Goal: Book appointment/travel/reservation

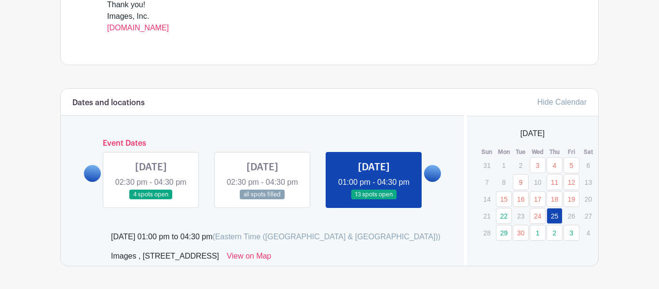
scroll to position [430, 0]
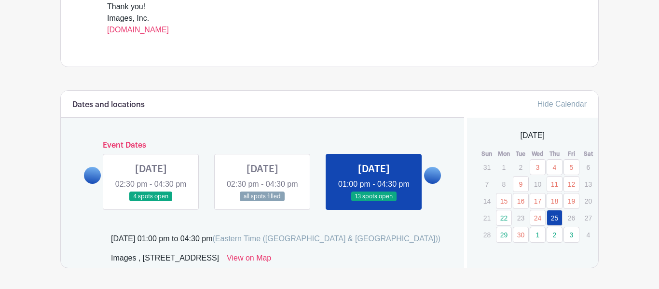
click at [436, 236] on div "Dates and locations Event Dates [DATE] 09:30 am - 04:00 pm 16 spots open [DATE]…" at bounding box center [262, 179] width 403 height 177
click at [508, 173] on p "1" at bounding box center [504, 167] width 16 height 15
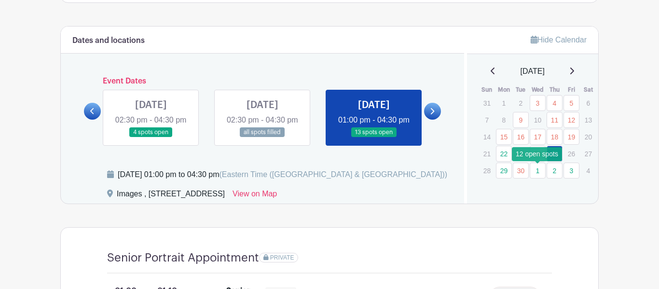
click at [543, 172] on link "1" at bounding box center [538, 171] width 16 height 16
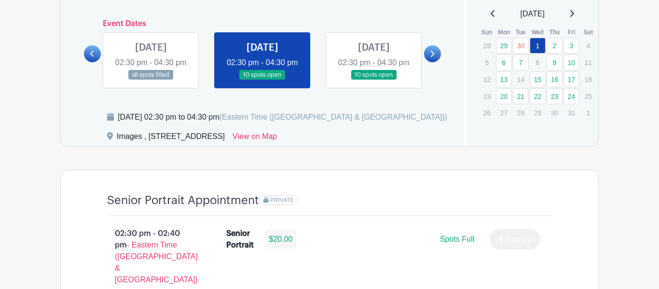
scroll to position [546, 0]
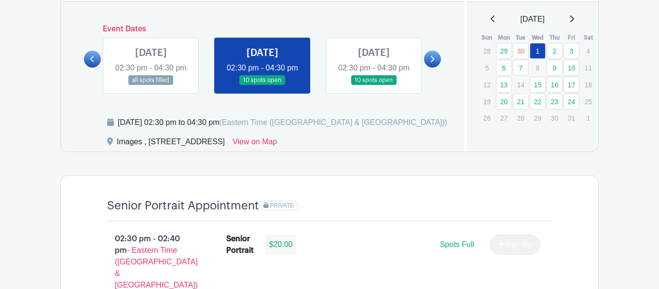
click at [574, 22] on icon at bounding box center [572, 19] width 5 height 8
click at [484, 24] on div "[DATE]" at bounding box center [533, 20] width 109 height 12
click at [491, 20] on icon at bounding box center [493, 18] width 4 height 7
